Goal: Task Accomplishment & Management: Manage account settings

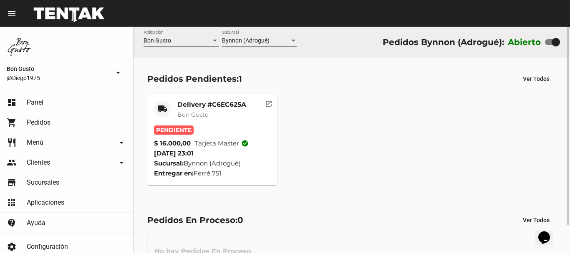
click at [268, 103] on mat-icon "open_in_new" at bounding box center [269, 103] width 8 height 8
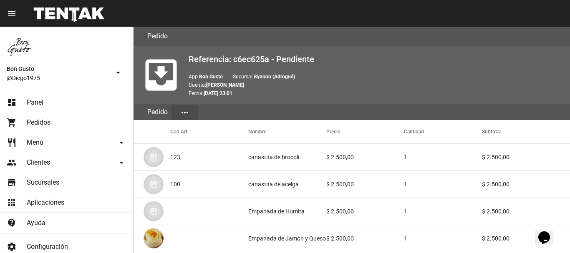
scroll to position [514, 0]
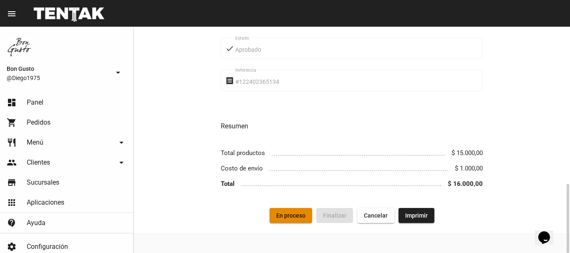
click at [295, 212] on button "En proceso" at bounding box center [291, 215] width 43 height 15
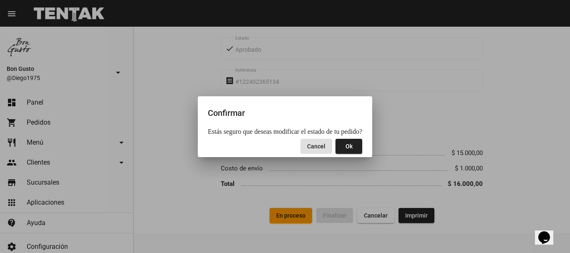
click at [350, 144] on button "Ok" at bounding box center [349, 146] width 27 height 15
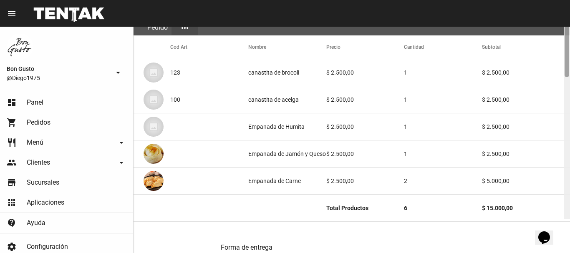
scroll to position [91, 0]
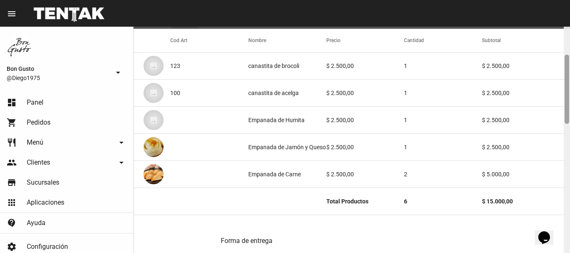
drag, startPoint x: 567, startPoint y: 61, endPoint x: 570, endPoint y: 89, distance: 28.1
click at [570, 89] on div at bounding box center [567, 140] width 6 height 227
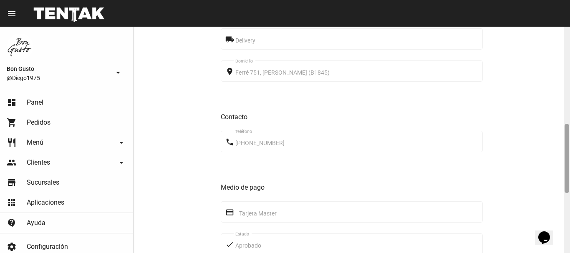
drag, startPoint x: 570, startPoint y: 68, endPoint x: 570, endPoint y: 93, distance: 25.0
click at [570, 93] on div at bounding box center [567, 140] width 6 height 227
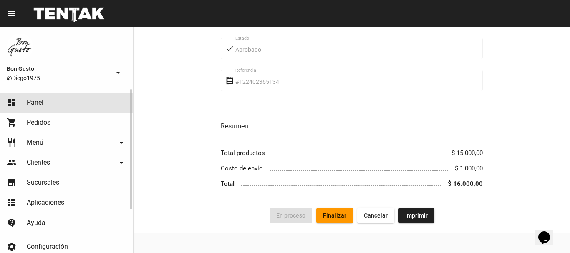
click at [88, 100] on link "dashboard Panel" at bounding box center [66, 103] width 133 height 20
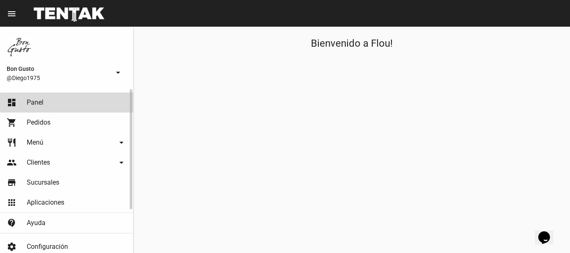
click at [96, 104] on link "dashboard Panel" at bounding box center [66, 103] width 133 height 20
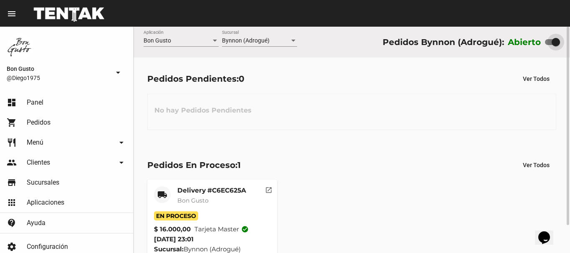
click at [550, 44] on div at bounding box center [552, 42] width 15 height 6
click at [549, 45] on input "checkbox" at bounding box center [549, 45] width 0 height 0
checkbox input "false"
click at [266, 193] on mat-icon "open_in_new" at bounding box center [269, 189] width 8 height 8
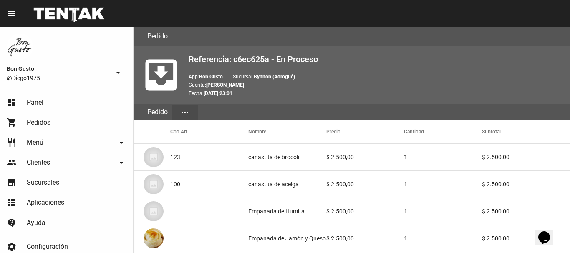
scroll to position [514, 0]
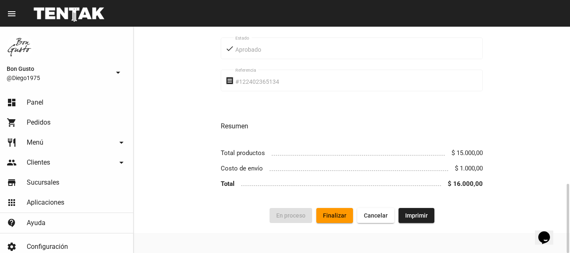
click at [336, 215] on span "Finalizar" at bounding box center [334, 215] width 23 height 7
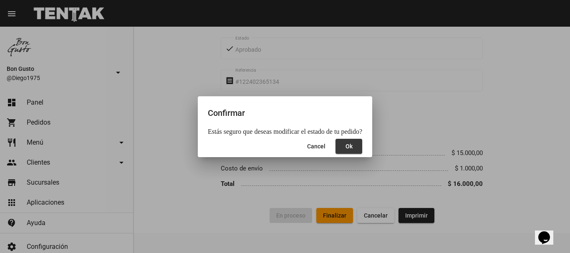
click at [345, 143] on button "Ok" at bounding box center [349, 146] width 27 height 15
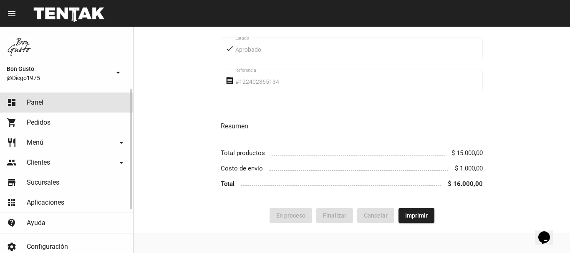
click at [88, 108] on link "dashboard Panel" at bounding box center [66, 103] width 133 height 20
